Goal: Information Seeking & Learning: Learn about a topic

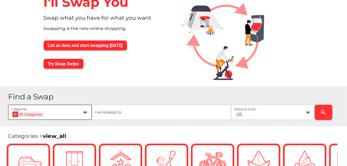
scroll to position [18, 0]
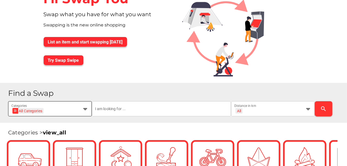
click at [87, 107] on icon at bounding box center [85, 109] width 6 height 6
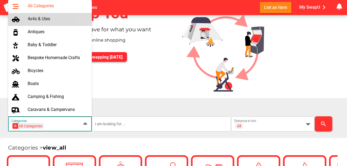
click at [40, 19] on body "Search search false Categories List an Item My SwapU chevron_right getting mess…" at bounding box center [173, 65] width 347 height 166
click at [40, 19] on div "4x4s & Utes" at bounding box center [58, 18] width 60 height 5
type input "4x4s & Utes"
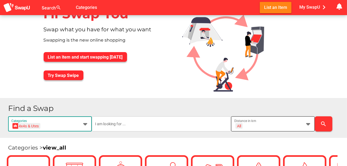
scroll to position [0, 0]
click at [308, 124] on icon at bounding box center [308, 124] width 6 height 6
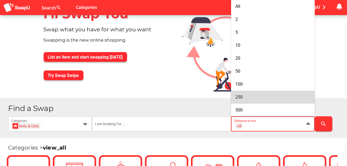
click at [246, 99] on div "250" at bounding box center [272, 97] width 75 height 5
type input "+ 250 km"
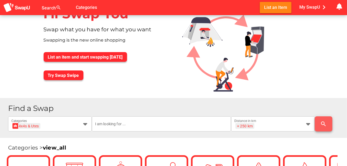
click at [322, 123] on icon "search" at bounding box center [323, 124] width 6 height 6
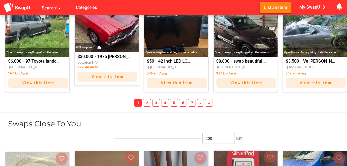
scroll to position [649, 0]
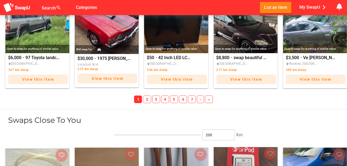
click at [149, 100] on span "2" at bounding box center [147, 100] width 8 height 8
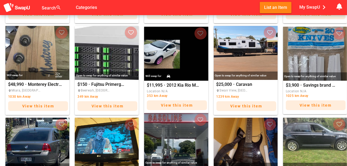
scroll to position [532, 0]
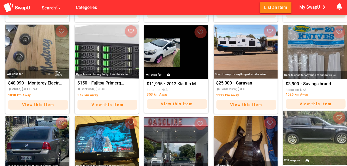
click at [307, 141] on img "BMW X3 SVU" at bounding box center [315, 138] width 64 height 54
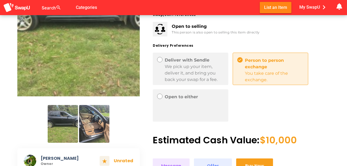
scroll to position [99, 0]
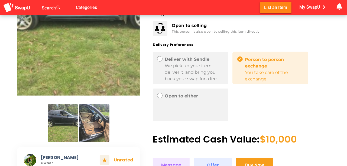
click at [97, 124] on img at bounding box center [94, 123] width 30 height 38
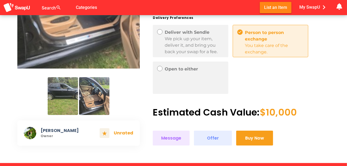
scroll to position [135, 0]
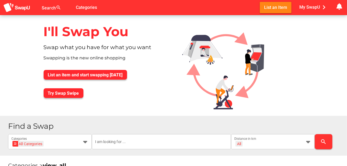
scroll to position [63, 0]
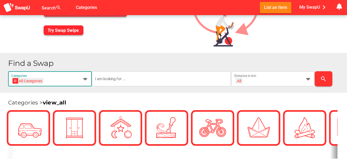
click at [85, 78] on icon at bounding box center [85, 79] width 6 height 6
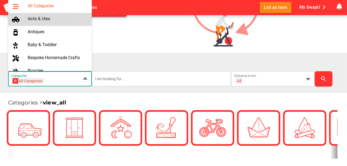
scroll to position [0, 0]
click at [40, 19] on div "4x4s & Utes" at bounding box center [58, 18] width 60 height 5
type input "4x4s & Utes"
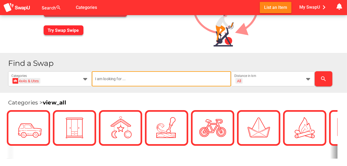
click at [127, 81] on input "text" at bounding box center [161, 78] width 133 height 15
type input "4x4 ute"
click at [309, 79] on icon at bounding box center [308, 79] width 6 height 6
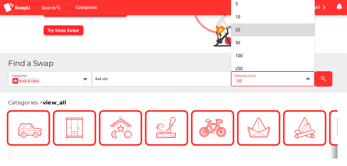
scroll to position [36, 0]
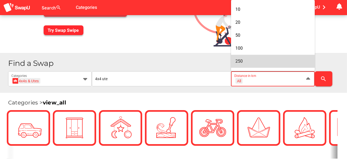
click at [243, 61] on div "250" at bounding box center [272, 61] width 75 height 5
type input "+ 250 km"
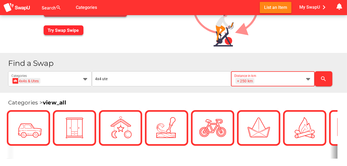
scroll to position [0, 7]
click at [325, 78] on icon "search" at bounding box center [323, 79] width 6 height 6
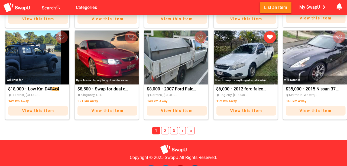
scroll to position [447, 0]
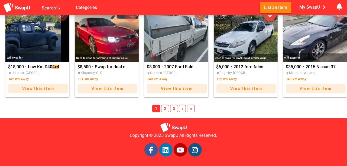
click at [167, 108] on span "2" at bounding box center [165, 109] width 8 height 8
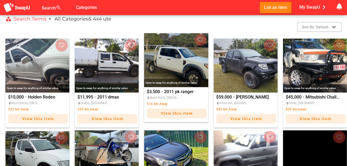
scroll to position [140, 0]
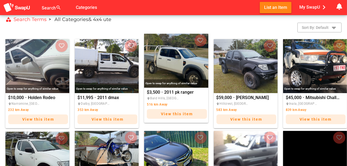
click at [180, 71] on img "2011 pk ranger" at bounding box center [176, 61] width 64 height 54
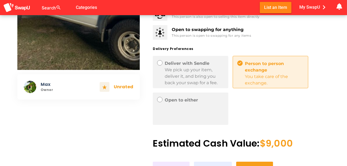
scroll to position [126, 0]
